Goal: Task Accomplishment & Management: Complete application form

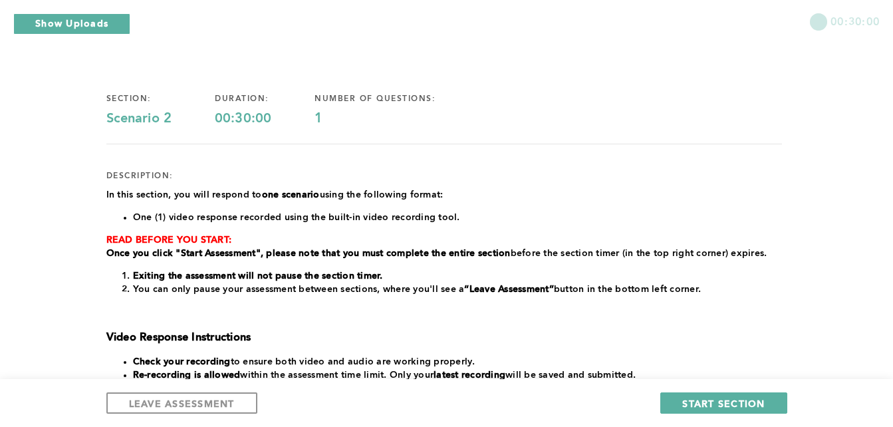
scroll to position [55, 0]
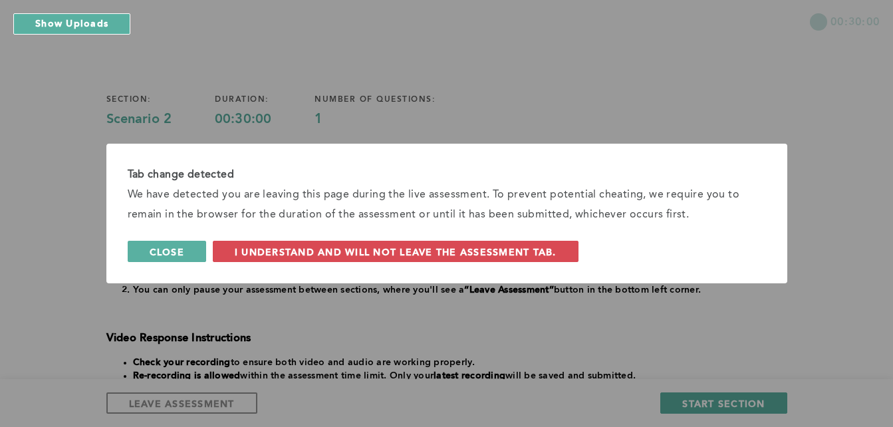
click at [149, 261] on button "Close" at bounding box center [167, 251] width 79 height 21
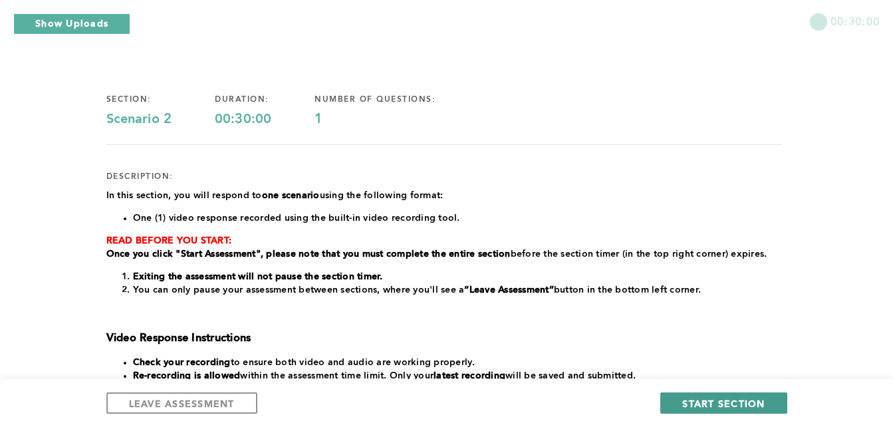
click at [729, 403] on span "START SECTION" at bounding box center [724, 403] width 82 height 13
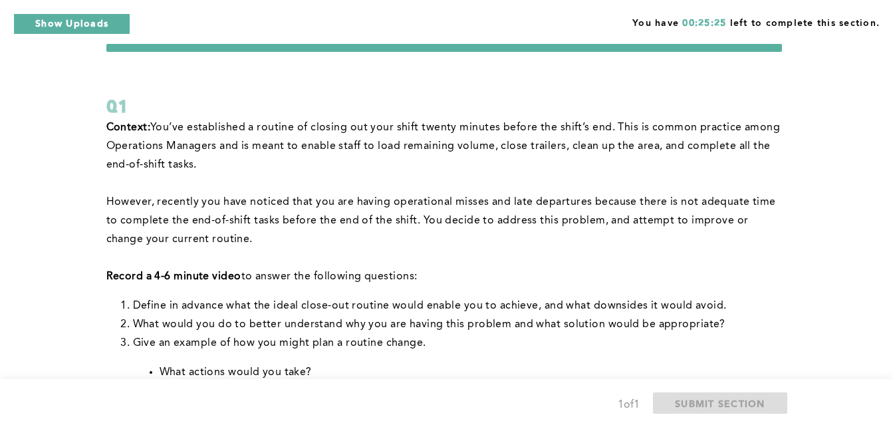
scroll to position [34, 0]
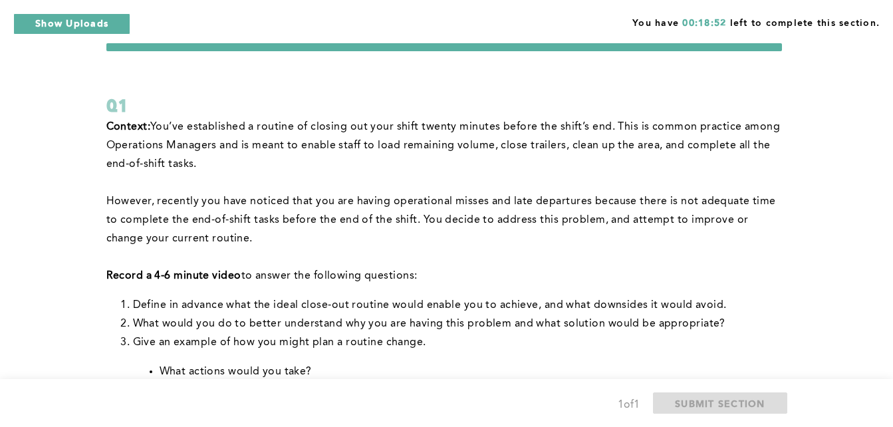
click at [465, 212] on p "However, recently you have noticed that you are having operational misses and l…" at bounding box center [444, 220] width 676 height 56
click at [523, 220] on p "However, recently you have noticed that you are having operational misses and l…" at bounding box center [444, 220] width 676 height 56
drag, startPoint x: 523, startPoint y: 220, endPoint x: 864, endPoint y: 247, distance: 341.7
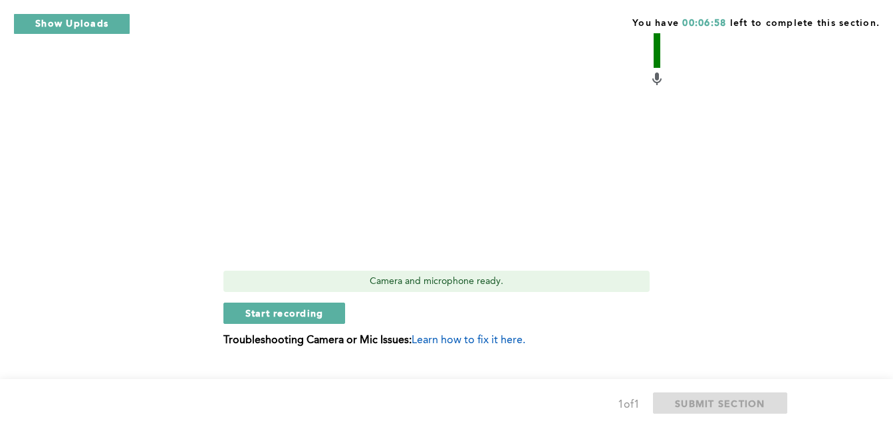
scroll to position [576, 0]
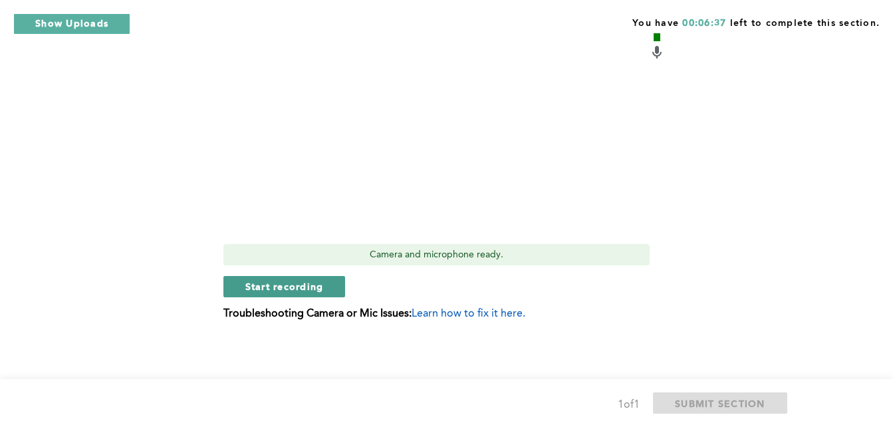
click at [326, 282] on button "Start recording" at bounding box center [285, 286] width 122 height 21
click at [326, 281] on button "Stop recording" at bounding box center [285, 286] width 122 height 21
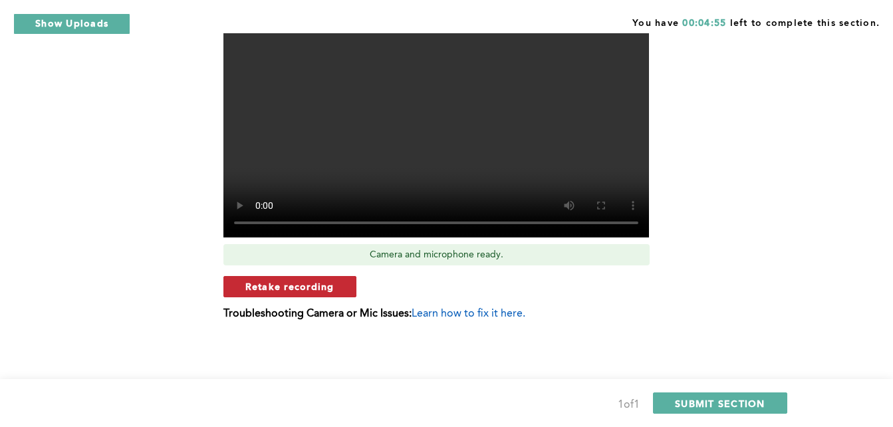
click at [327, 284] on span "Retake recording" at bounding box center [289, 286] width 89 height 13
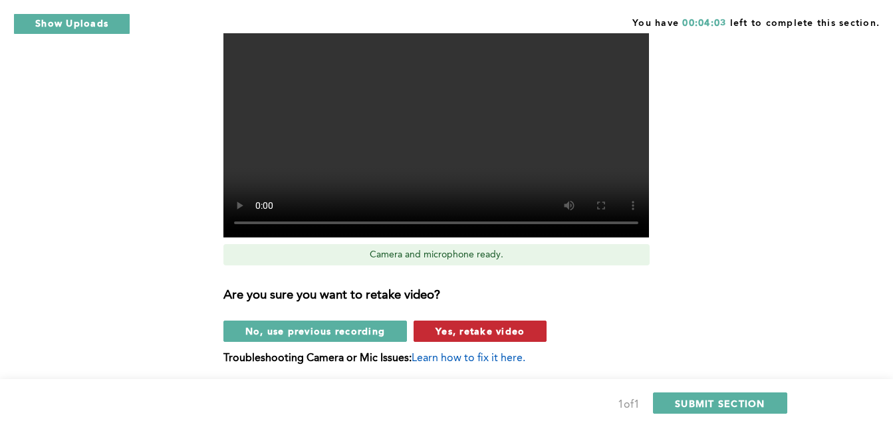
click at [454, 321] on button "Yes, retake video" at bounding box center [480, 331] width 133 height 21
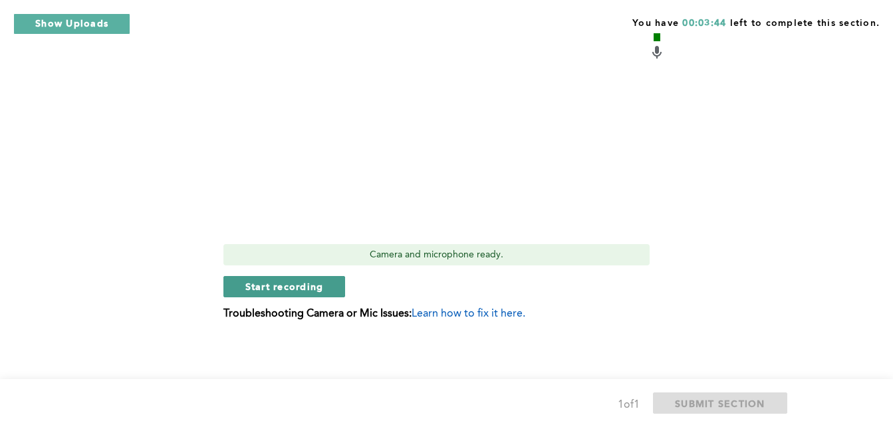
click at [309, 283] on span "Start recording" at bounding box center [284, 286] width 79 height 13
click at [299, 284] on span "Stop recording" at bounding box center [284, 286] width 78 height 13
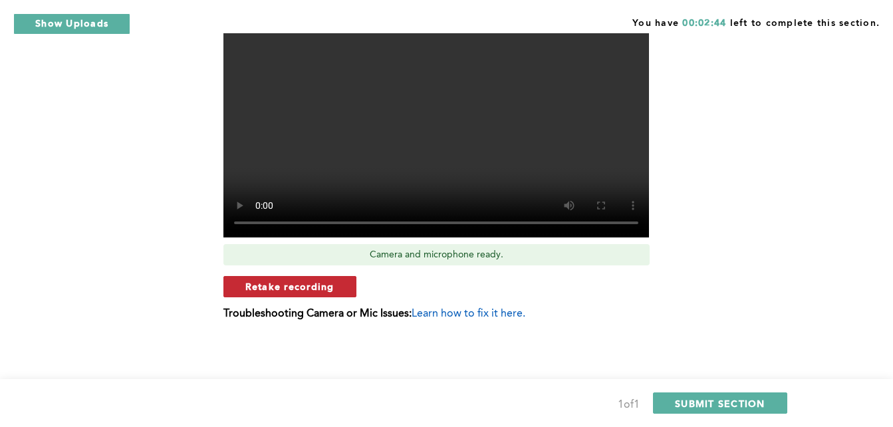
click at [300, 285] on span "Retake recording" at bounding box center [289, 286] width 89 height 13
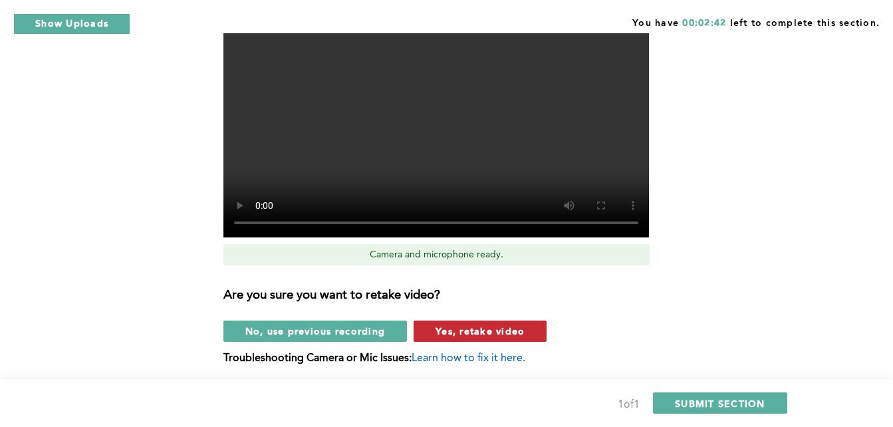
click at [496, 337] on span "Yes, retake video" at bounding box center [480, 331] width 89 height 13
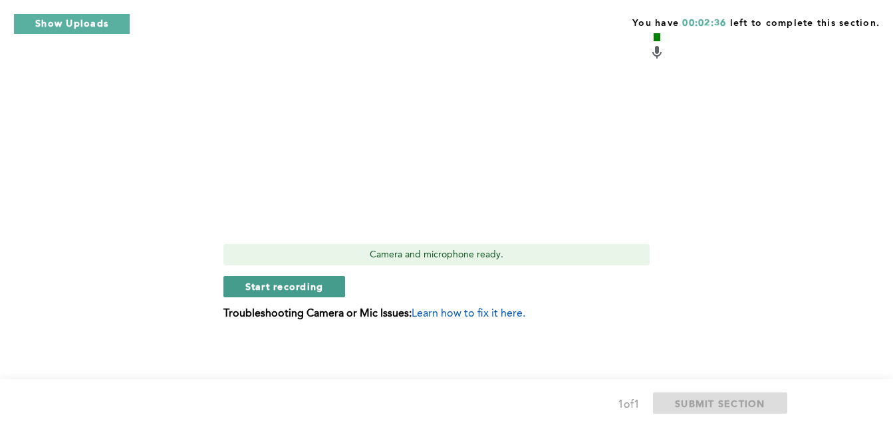
click at [317, 286] on span "Start recording" at bounding box center [284, 286] width 79 height 13
click at [335, 282] on button "Stop recording" at bounding box center [285, 286] width 122 height 21
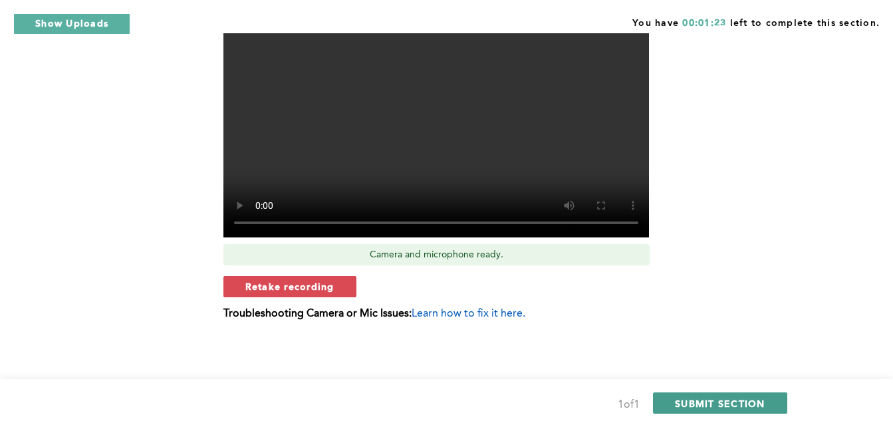
click at [688, 399] on span "SUBMIT SECTION" at bounding box center [720, 403] width 90 height 13
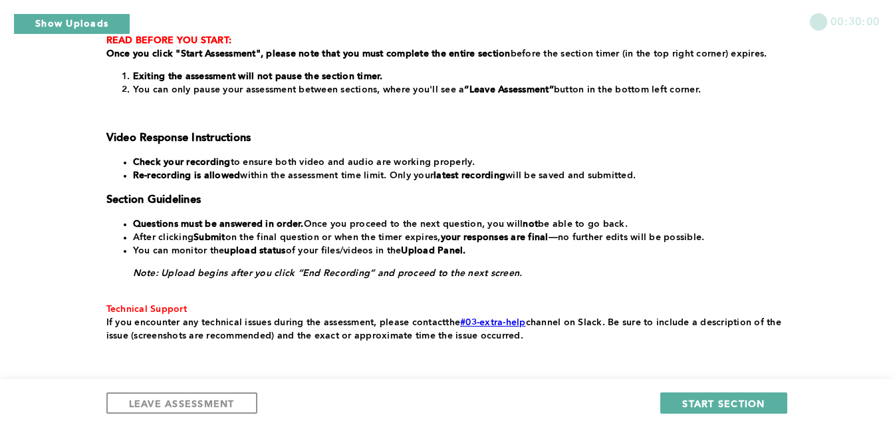
scroll to position [255, 0]
click at [767, 398] on button "START SECTION" at bounding box center [724, 403] width 126 height 21
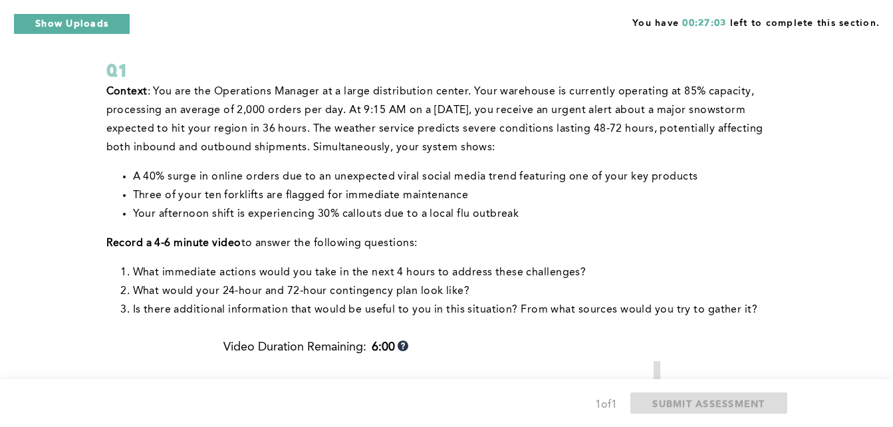
scroll to position [68, 0]
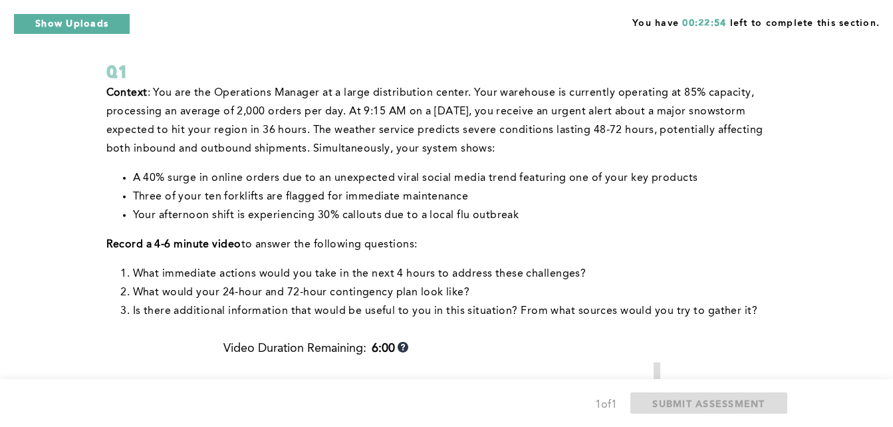
click at [607, 325] on div "Context : You are the Operations Manager at a large distribution center. Your w…" at bounding box center [444, 207] width 676 height 247
click at [609, 331] on div "Context : You are the Operations Manager at a large distribution center. Your w…" at bounding box center [444, 213] width 676 height 258
click at [624, 343] on div "Video Duration Remaining: 6:00" at bounding box center [445, 352] width 442 height 21
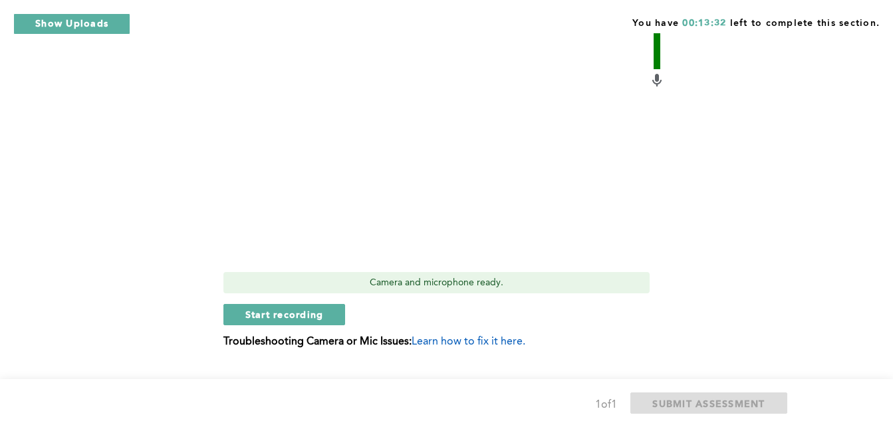
scroll to position [486, 0]
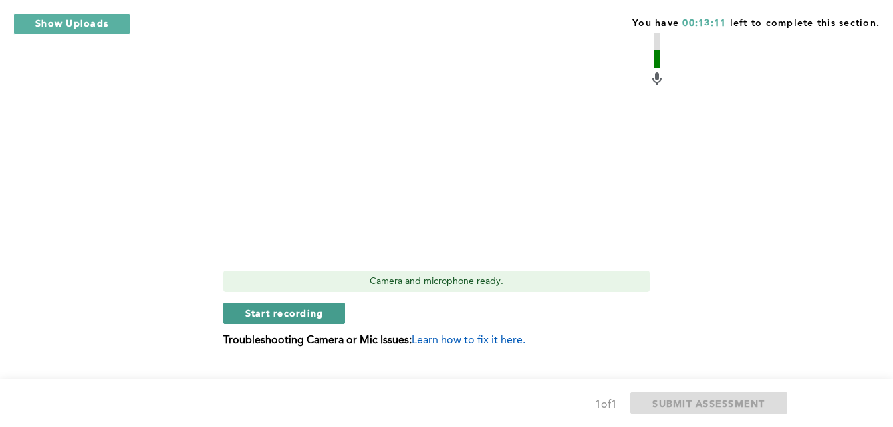
click at [310, 308] on span "Start recording" at bounding box center [284, 313] width 79 height 13
click at [310, 308] on span "Stop recording" at bounding box center [284, 313] width 78 height 13
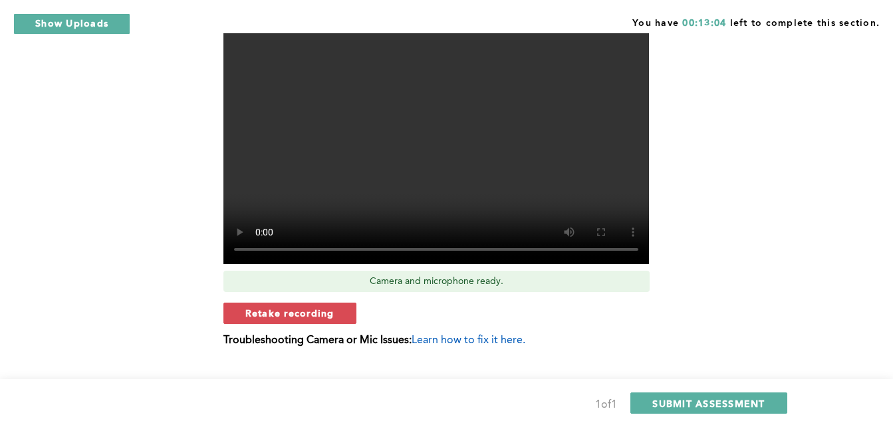
click at [310, 308] on span "Retake recording" at bounding box center [289, 313] width 89 height 13
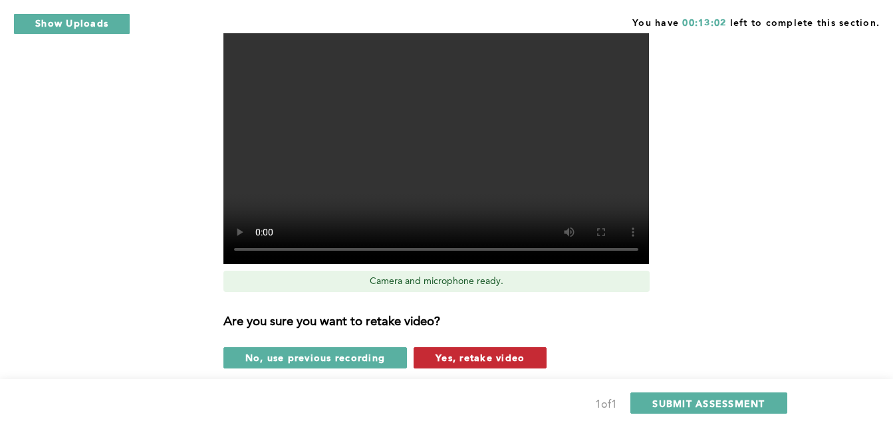
click at [436, 364] on span "Yes, retake video" at bounding box center [480, 357] width 89 height 13
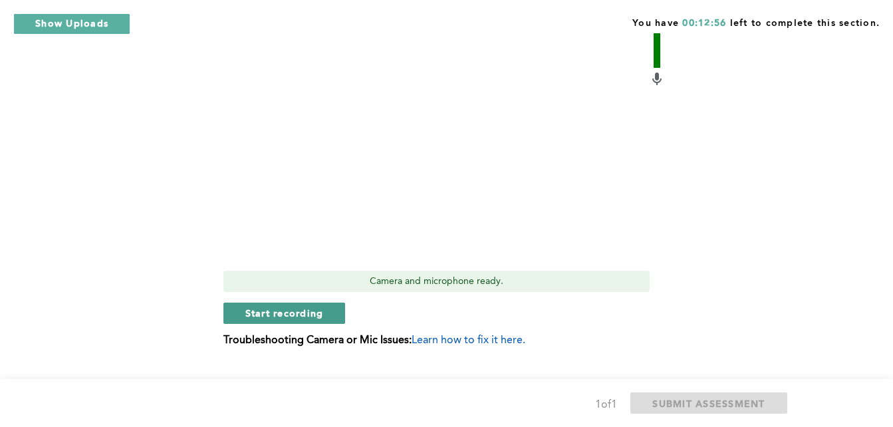
click at [321, 311] on span "Start recording" at bounding box center [284, 313] width 79 height 13
click at [321, 311] on span "Stop recording" at bounding box center [284, 313] width 78 height 13
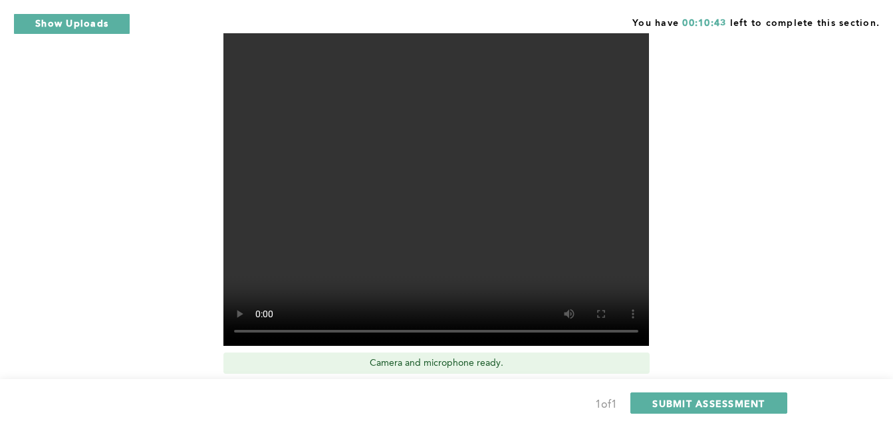
scroll to position [512, 0]
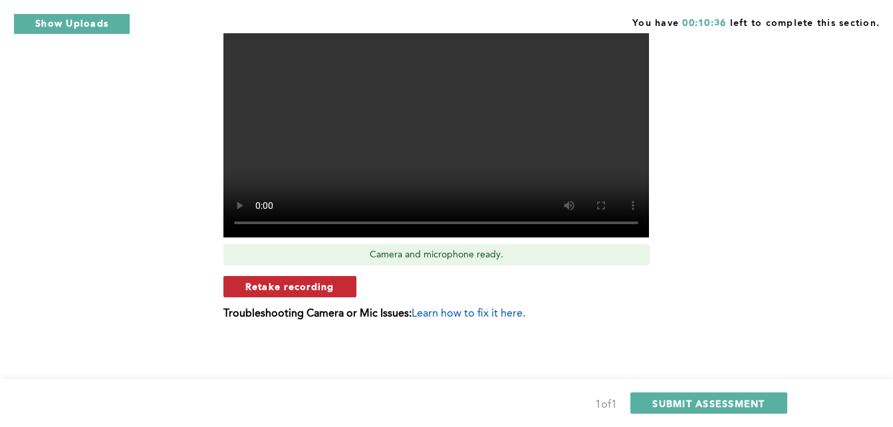
click at [330, 289] on span "Retake recording" at bounding box center [289, 286] width 89 height 13
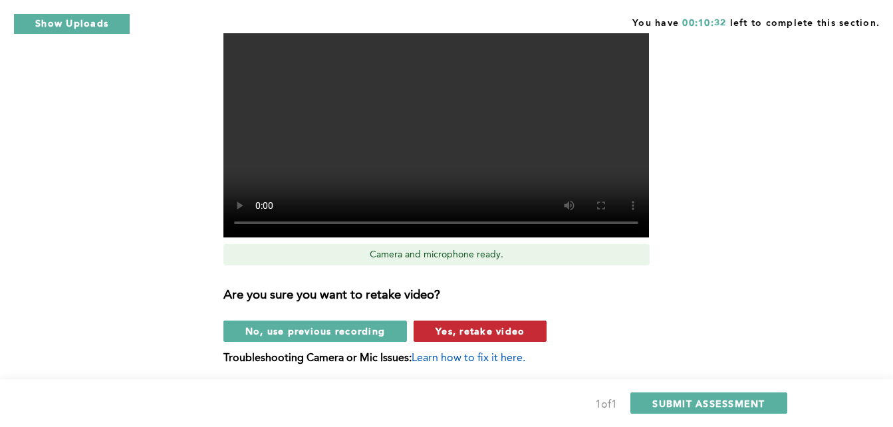
click at [512, 323] on button "Yes, retake video" at bounding box center [480, 331] width 133 height 21
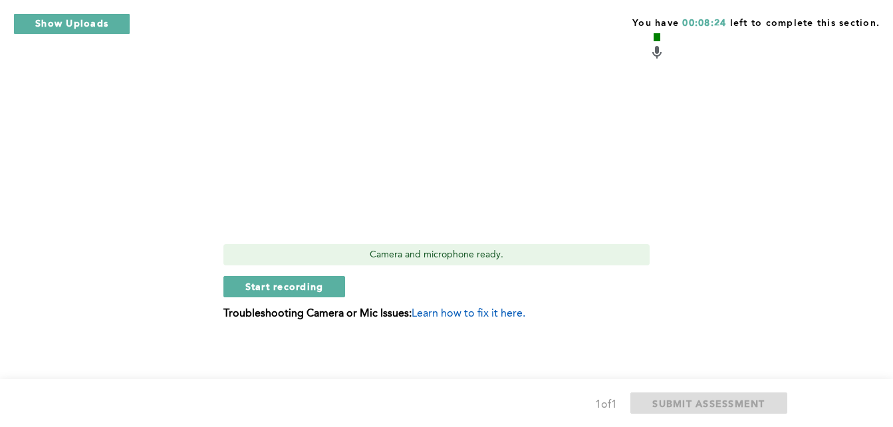
click at [536, 204] on video at bounding box center [437, 77] width 426 height 319
click at [307, 285] on span "Start recording" at bounding box center [284, 286] width 79 height 13
click at [307, 285] on span "Stop recording" at bounding box center [284, 286] width 78 height 13
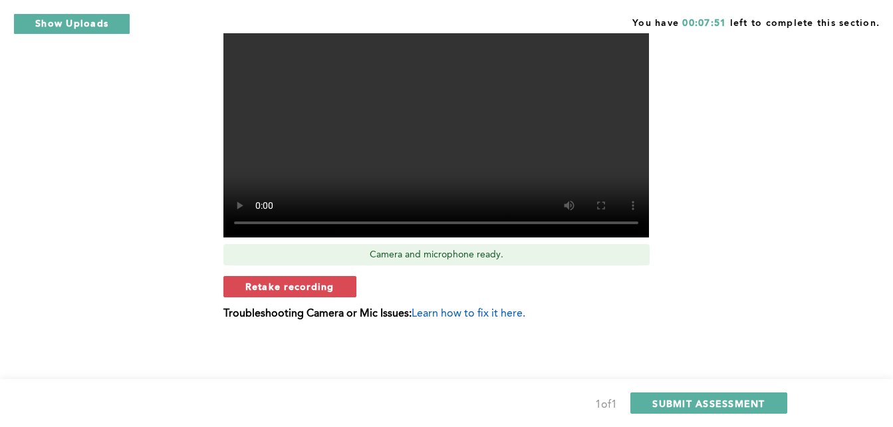
click at [307, 285] on span "Retake recording" at bounding box center [289, 286] width 89 height 13
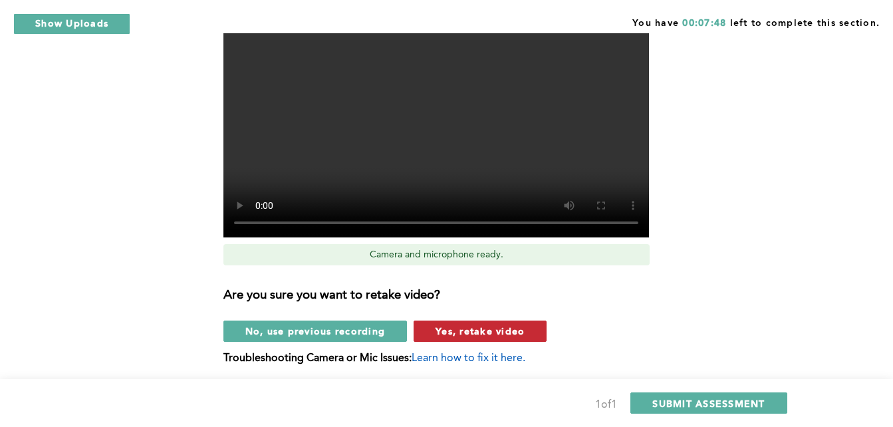
click at [469, 336] on span "Yes, retake video" at bounding box center [480, 331] width 89 height 13
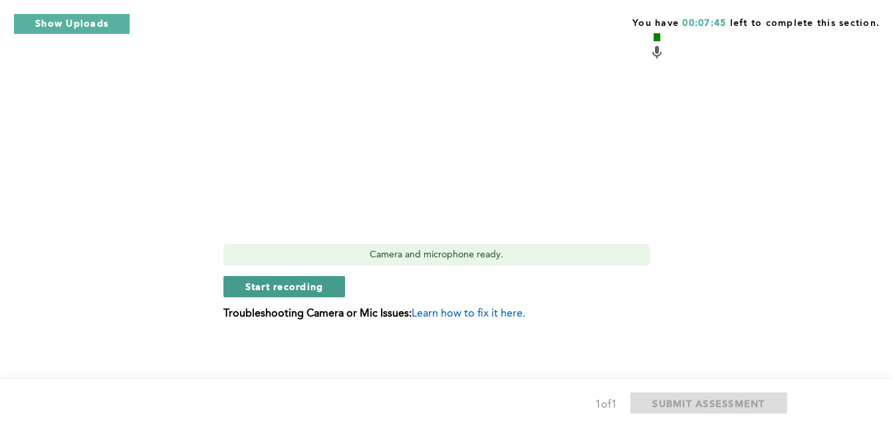
click at [303, 283] on span "Start recording" at bounding box center [284, 286] width 79 height 13
click at [303, 283] on span "Stop recording" at bounding box center [284, 286] width 78 height 13
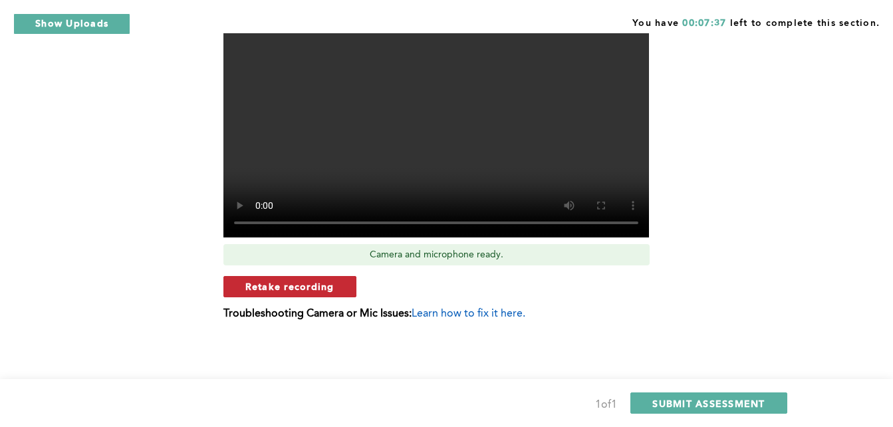
click at [323, 284] on span "Retake recording" at bounding box center [289, 286] width 89 height 13
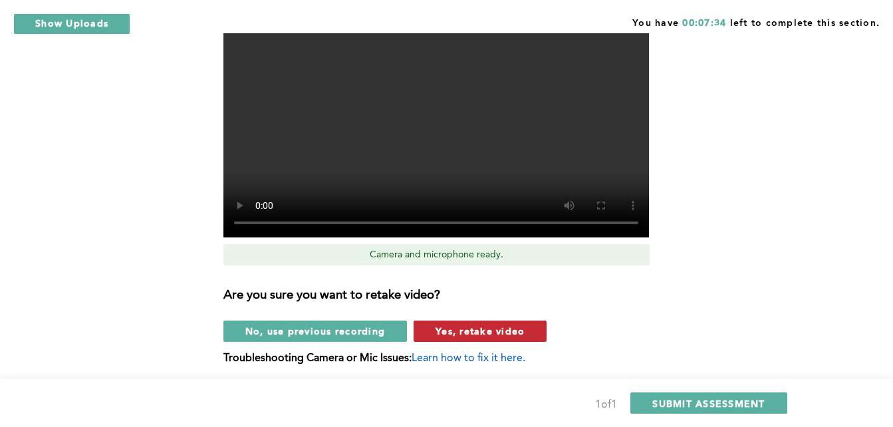
click at [487, 331] on span "Yes, retake video" at bounding box center [480, 331] width 89 height 13
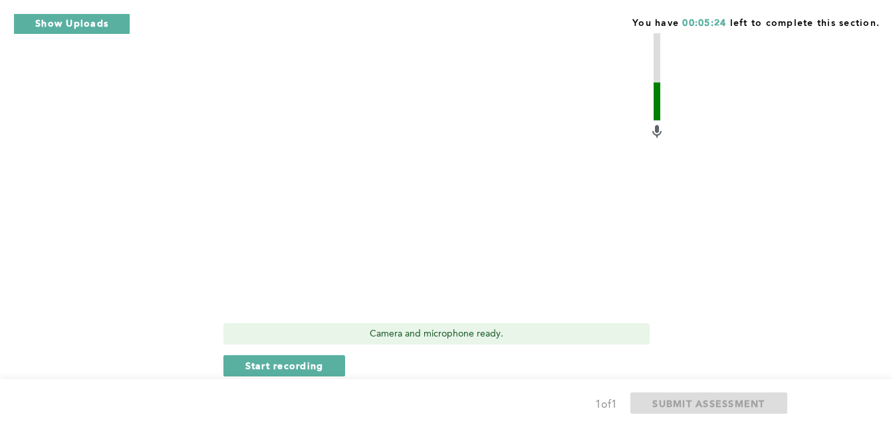
scroll to position [434, 0]
click at [319, 367] on span "Start recording" at bounding box center [284, 365] width 79 height 13
click at [319, 367] on span "Stop recording" at bounding box center [284, 365] width 78 height 13
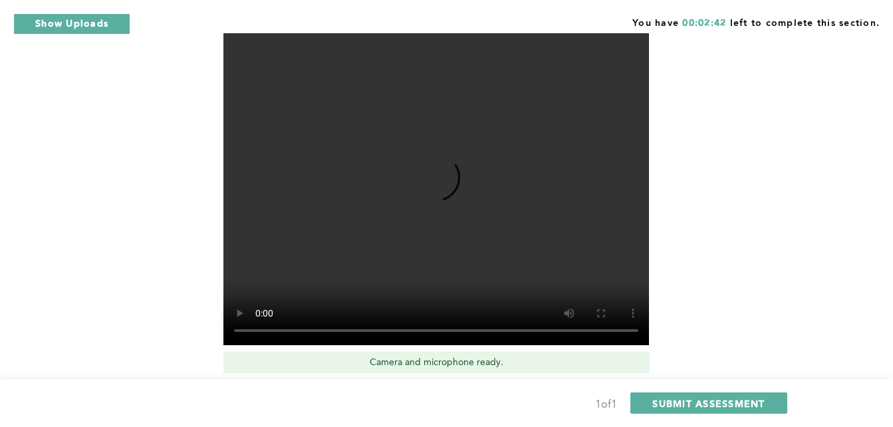
scroll to position [405, 0]
click at [482, 341] on video at bounding box center [437, 184] width 426 height 319
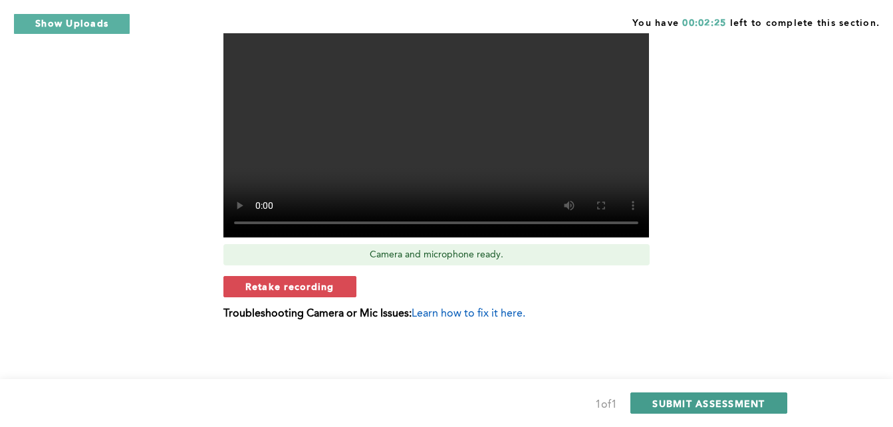
click at [760, 402] on span "SUBMIT ASSESSMENT" at bounding box center [709, 403] width 112 height 13
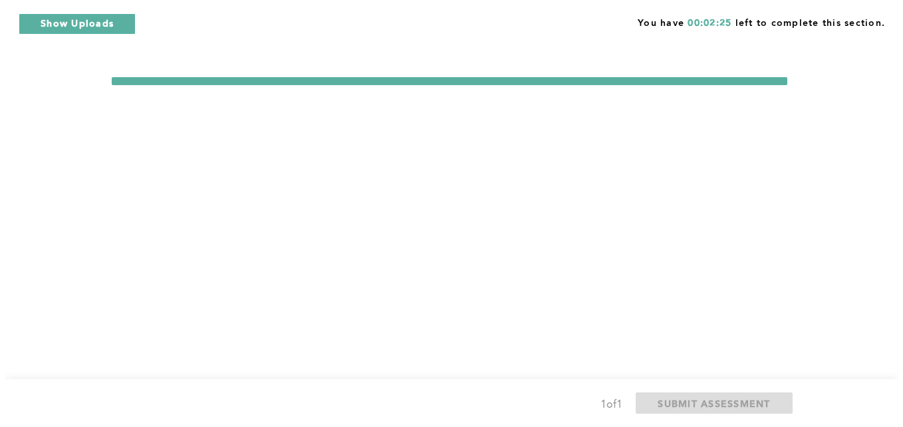
scroll to position [0, 0]
